Goal: Information Seeking & Learning: Learn about a topic

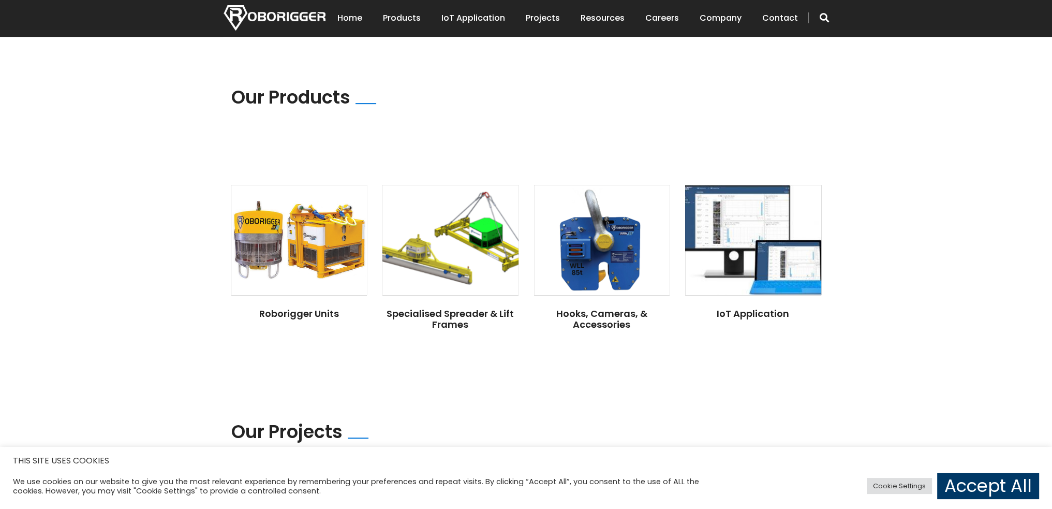
scroll to position [724, 0]
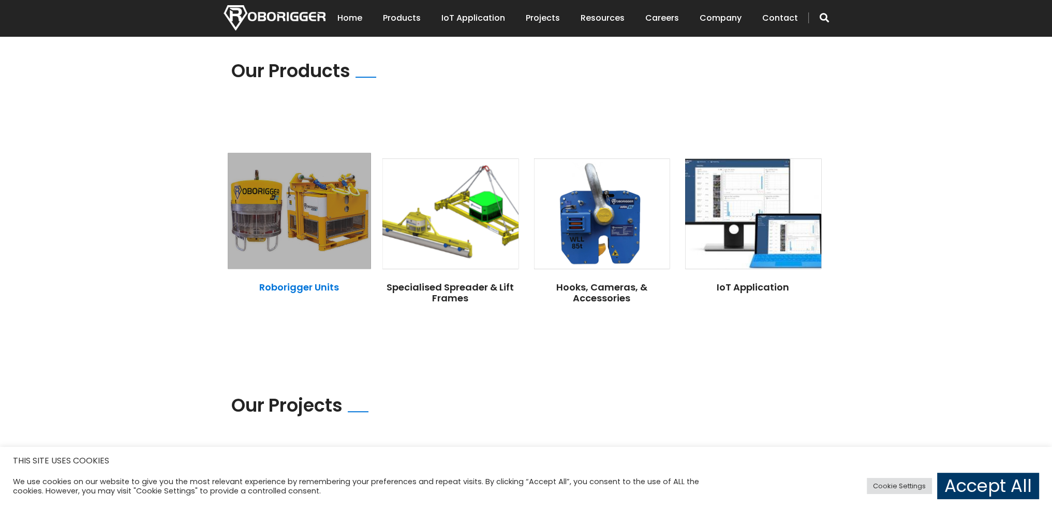
click at [308, 280] on link "Roborigger Units" at bounding box center [299, 286] width 80 height 13
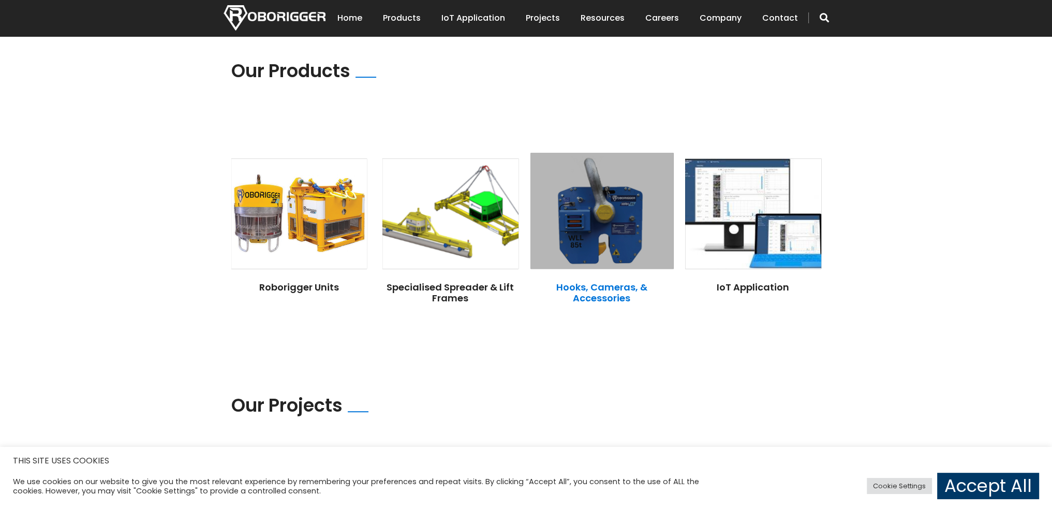
click at [601, 281] on link "Hooks, Cameras, & Accessories" at bounding box center [601, 292] width 91 height 24
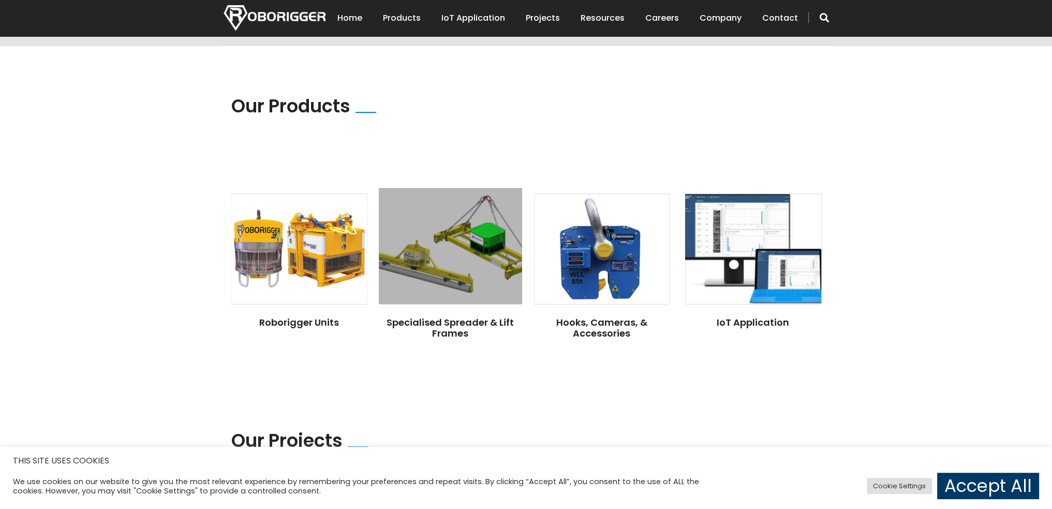
scroll to position [673, 0]
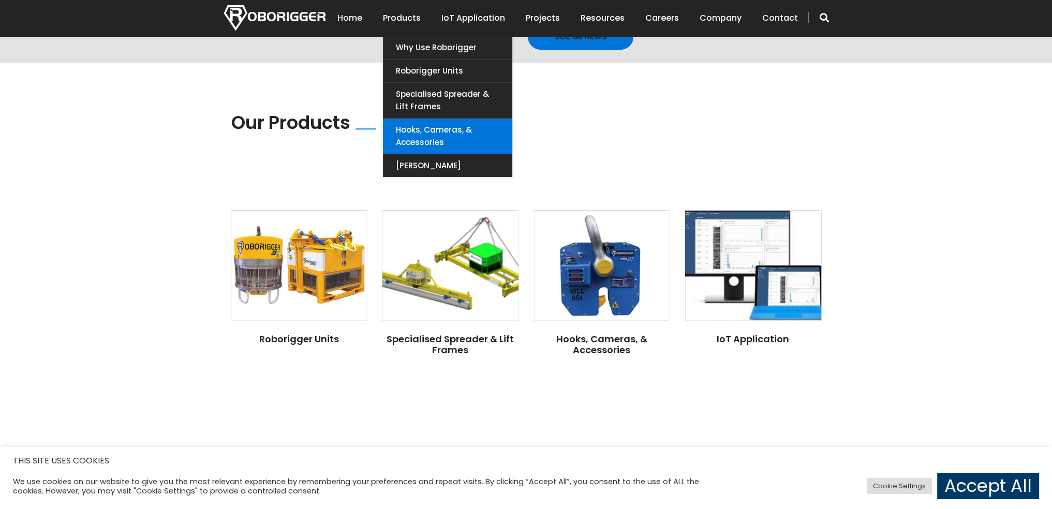
click at [484, 128] on link "Hooks, Cameras, & Accessories" at bounding box center [447, 135] width 129 height 35
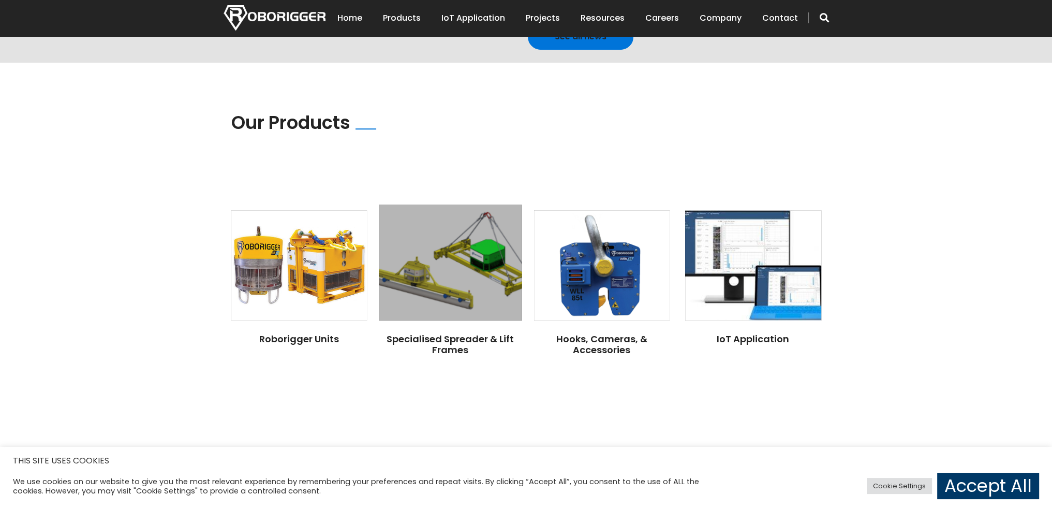
click at [486, 262] on img at bounding box center [450, 262] width 143 height 116
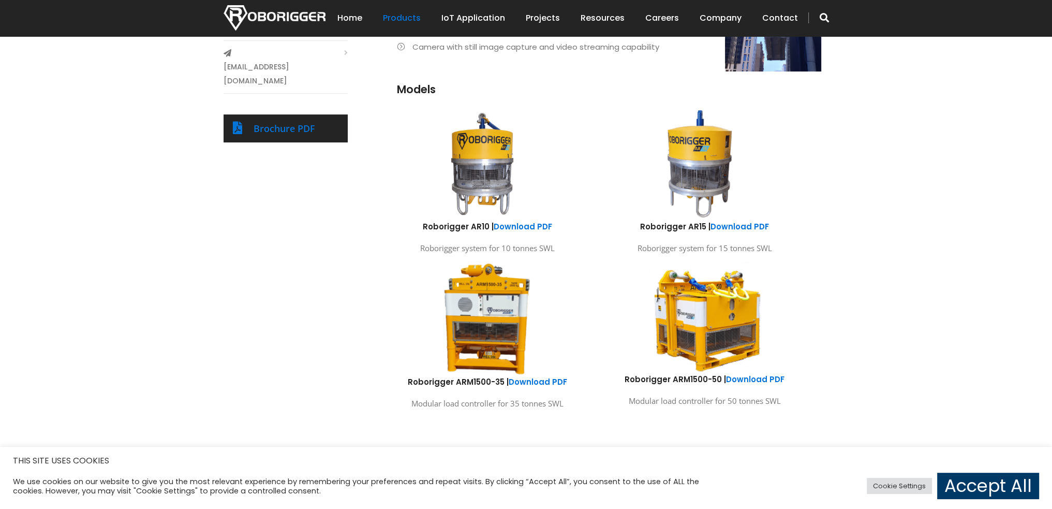
scroll to position [517, 0]
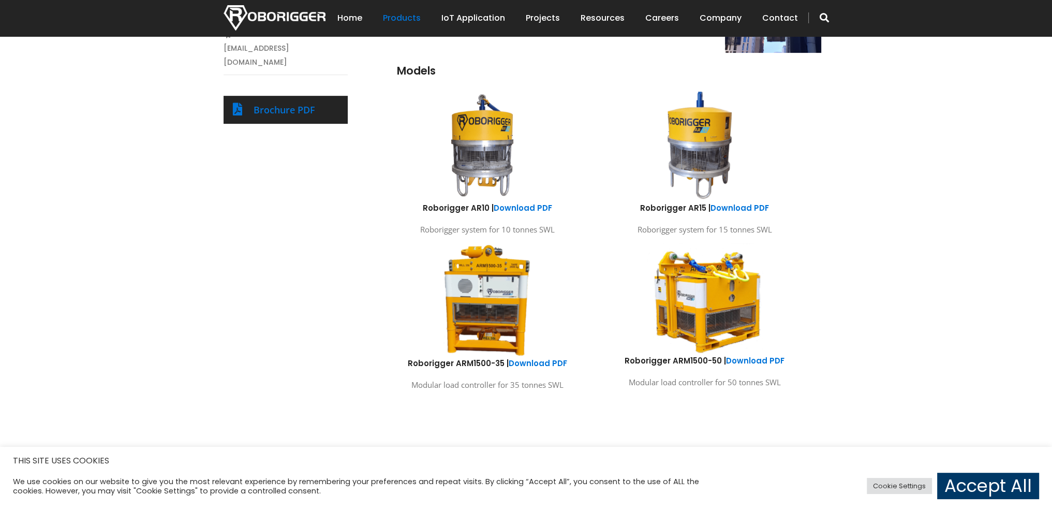
click at [725, 306] on img at bounding box center [704, 298] width 153 height 113
click at [664, 358] on h6 "Roborigger ARM1500-50 | Download PDF" at bounding box center [705, 360] width 202 height 11
click at [749, 361] on link "Download PDF" at bounding box center [755, 360] width 58 height 11
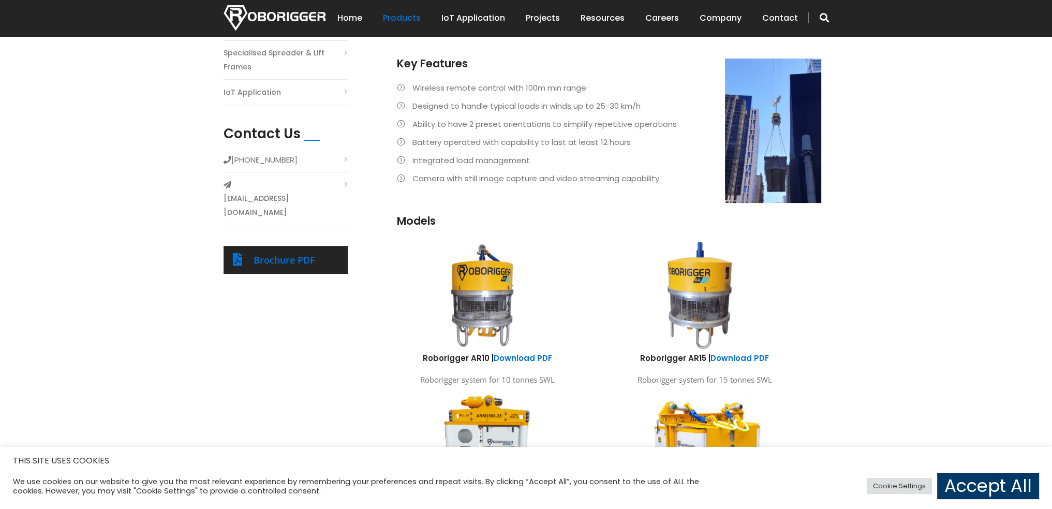
scroll to position [310, 0]
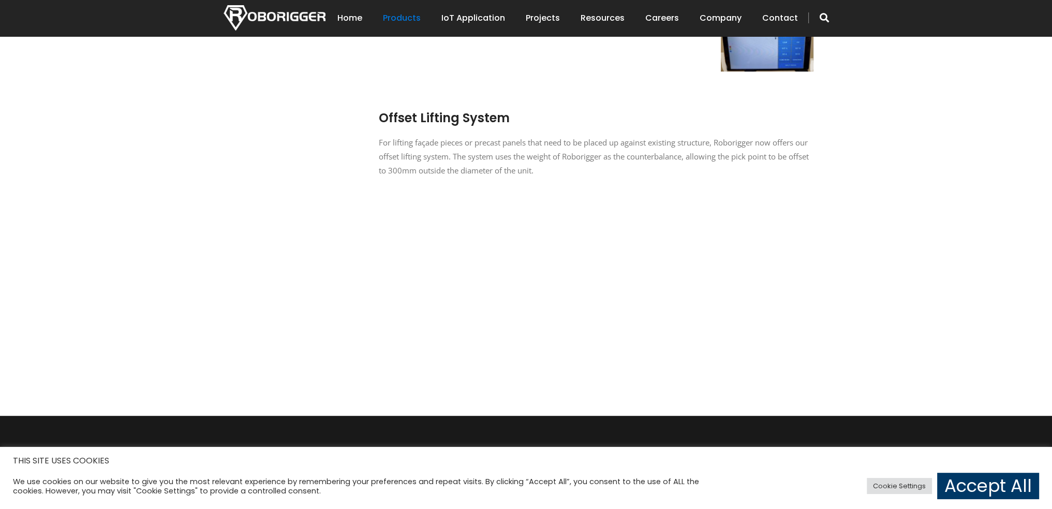
scroll to position [841, 0]
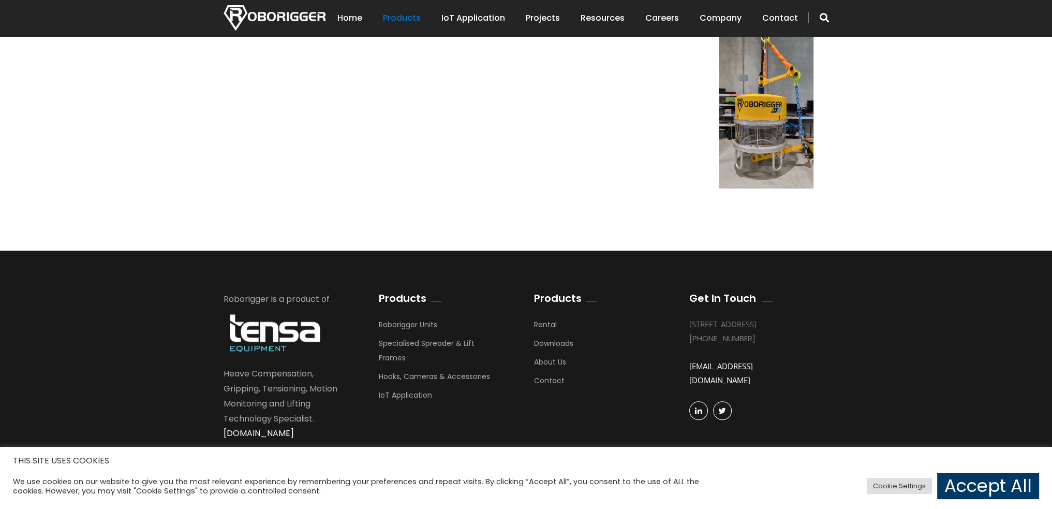
drag, startPoint x: 723, startPoint y: 258, endPoint x: 736, endPoint y: 240, distance: 22.3
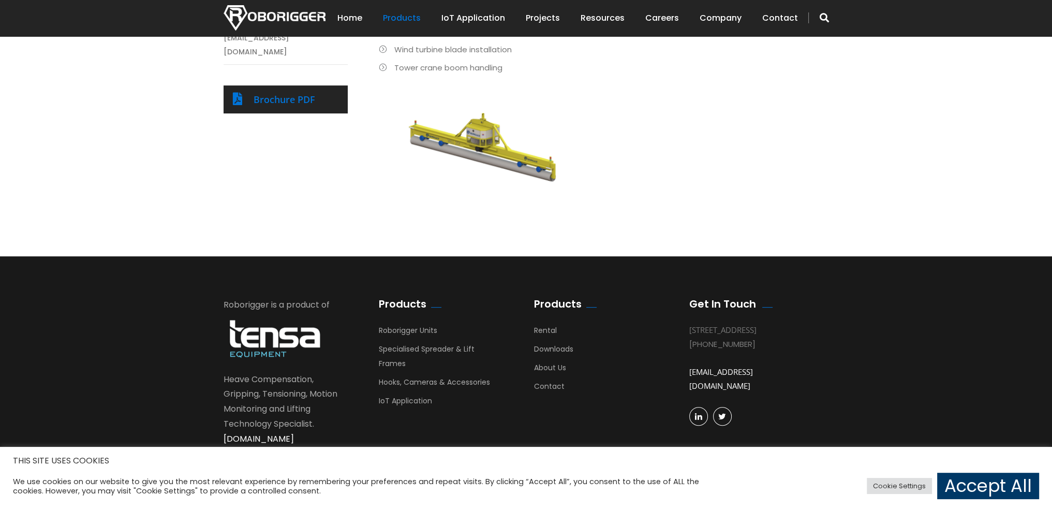
scroll to position [533, 0]
